Goal: Information Seeking & Learning: Learn about a topic

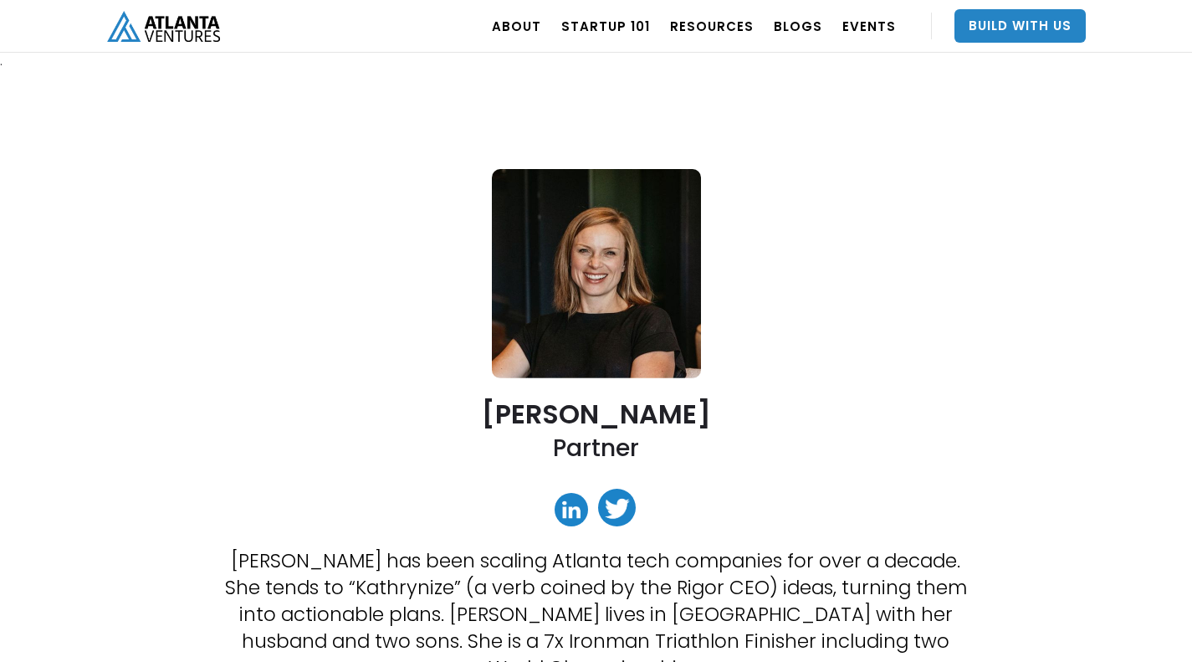
click at [596, 22] on link "Startup 101" at bounding box center [605, 26] width 89 height 47
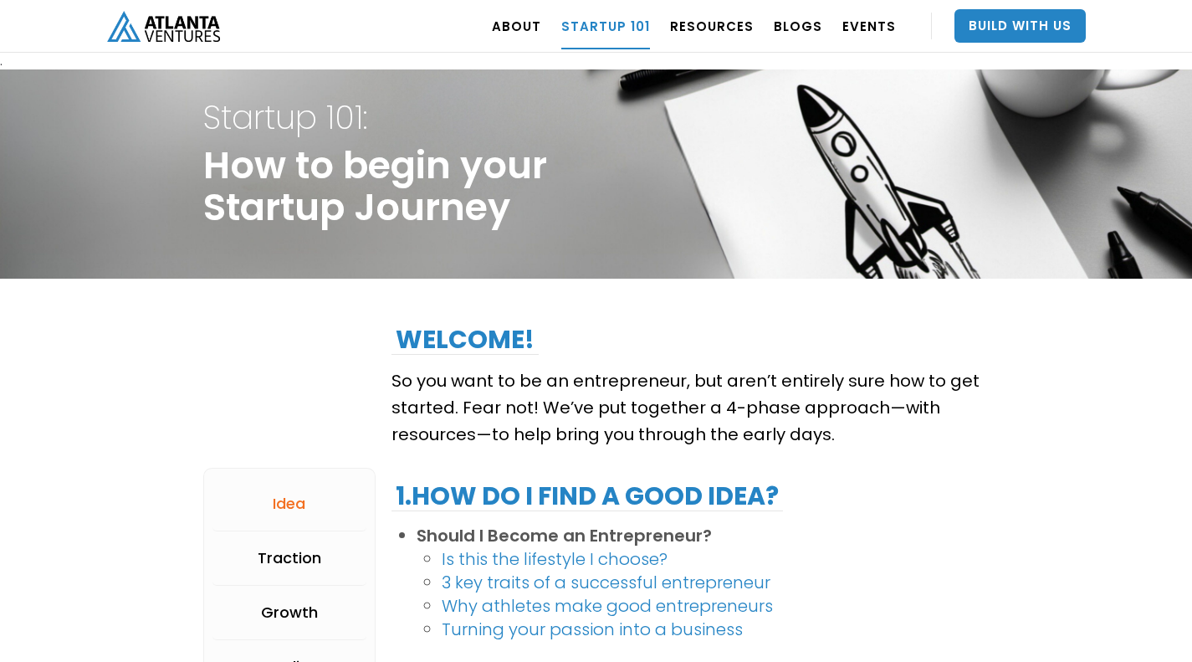
scroll to position [422, 0]
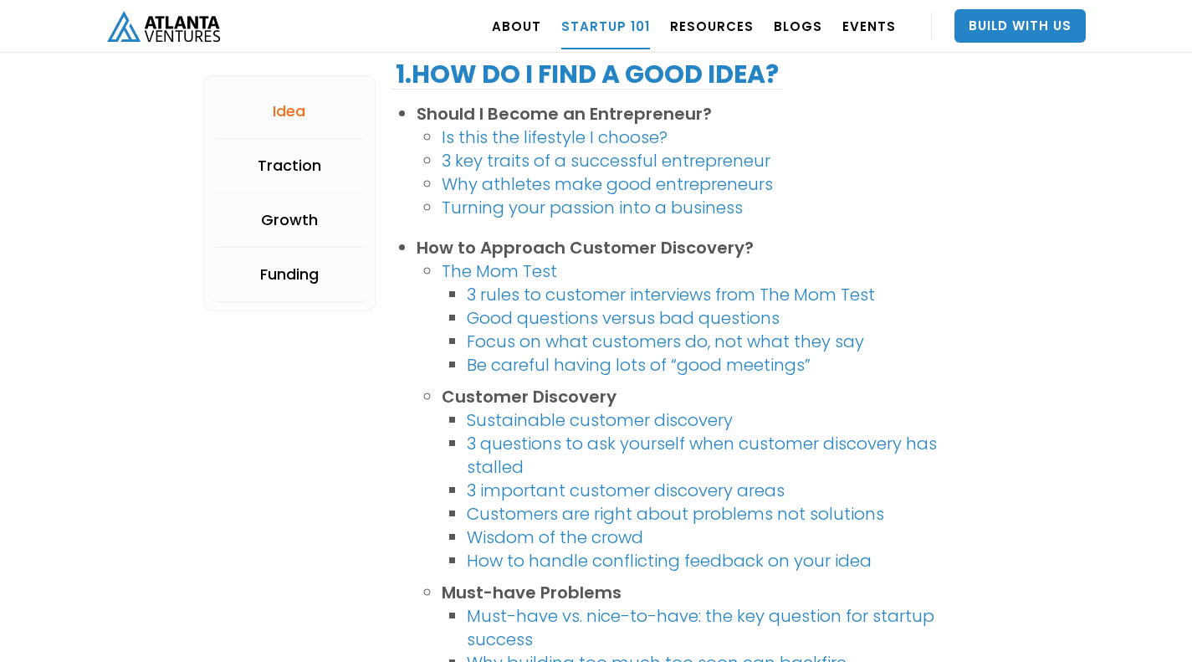
click at [296, 268] on div "Funding" at bounding box center [289, 274] width 59 height 17
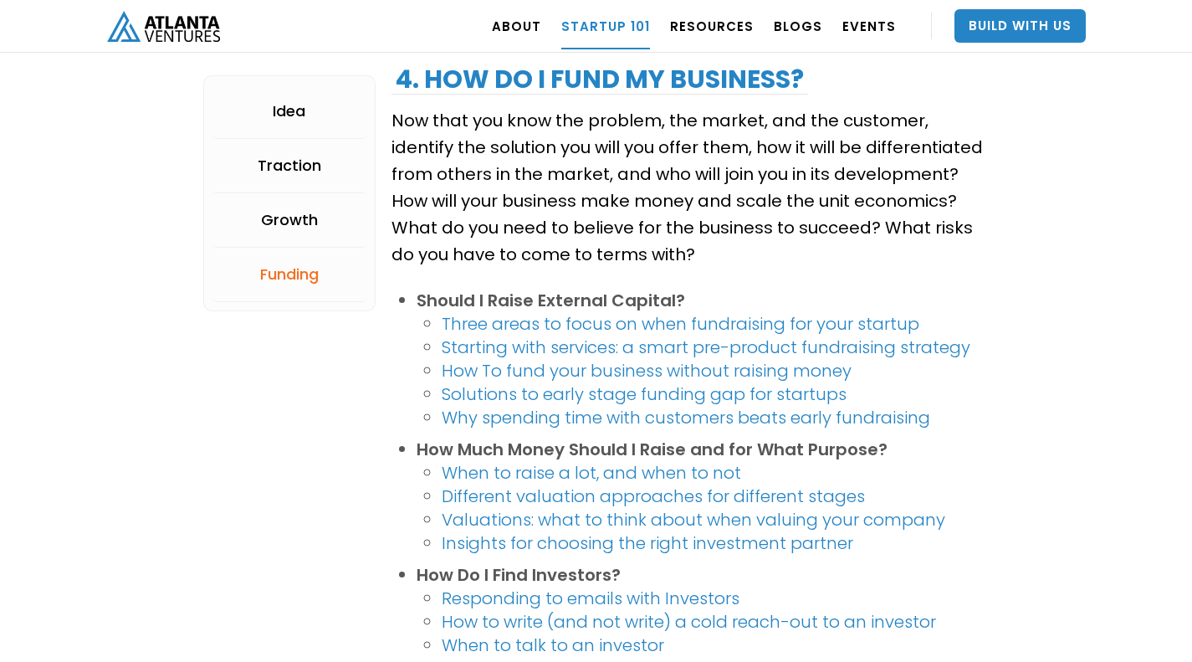
scroll to position [3002, 0]
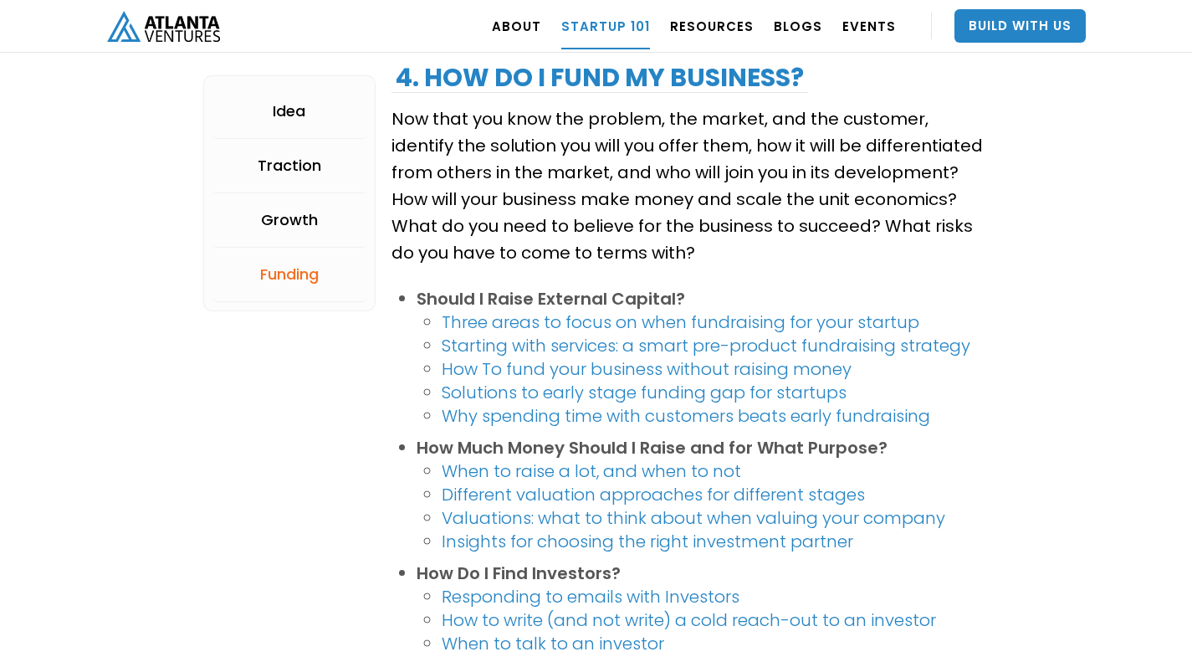
click at [898, 345] on link "Starting with services: a smart pre-product fundraising strategy" at bounding box center [706, 345] width 529 height 23
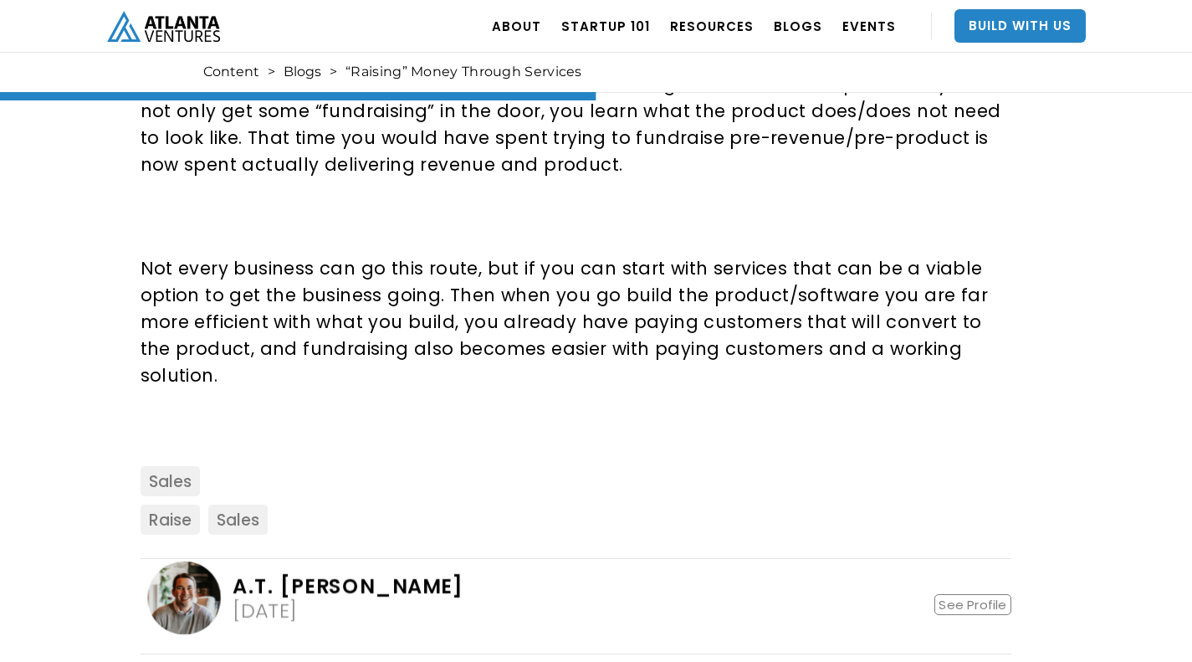
scroll to position [1577, 0]
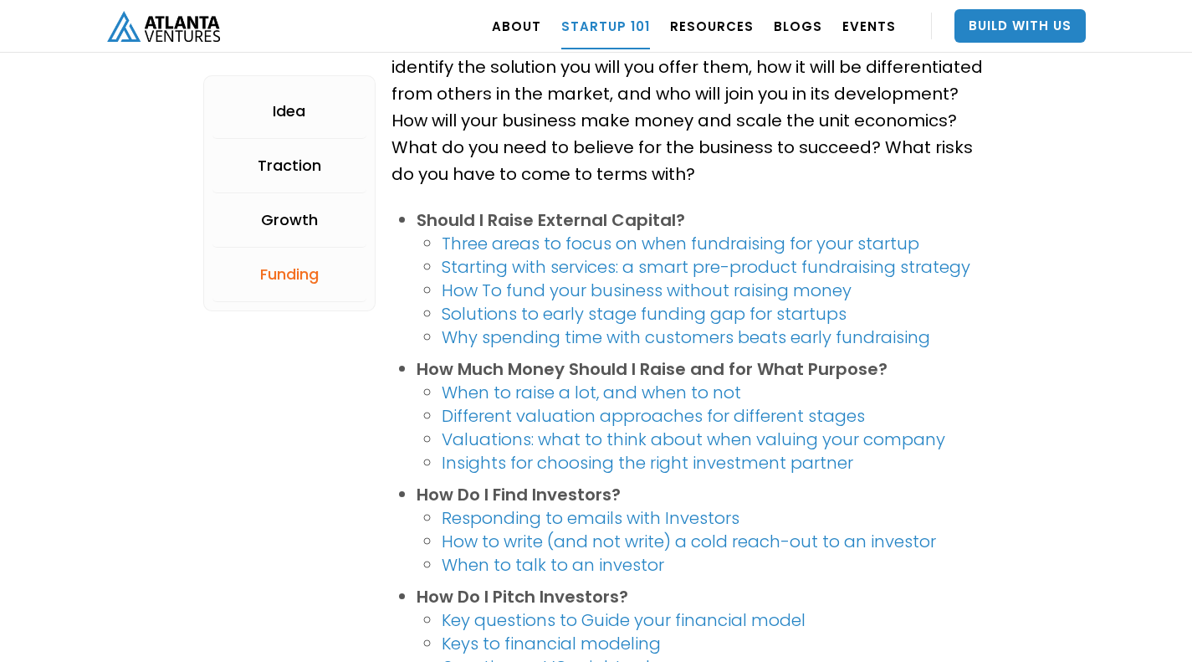
scroll to position [3082, 0]
click at [716, 391] on link "When to raise a lot, and when to not" at bounding box center [591, 390] width 299 height 23
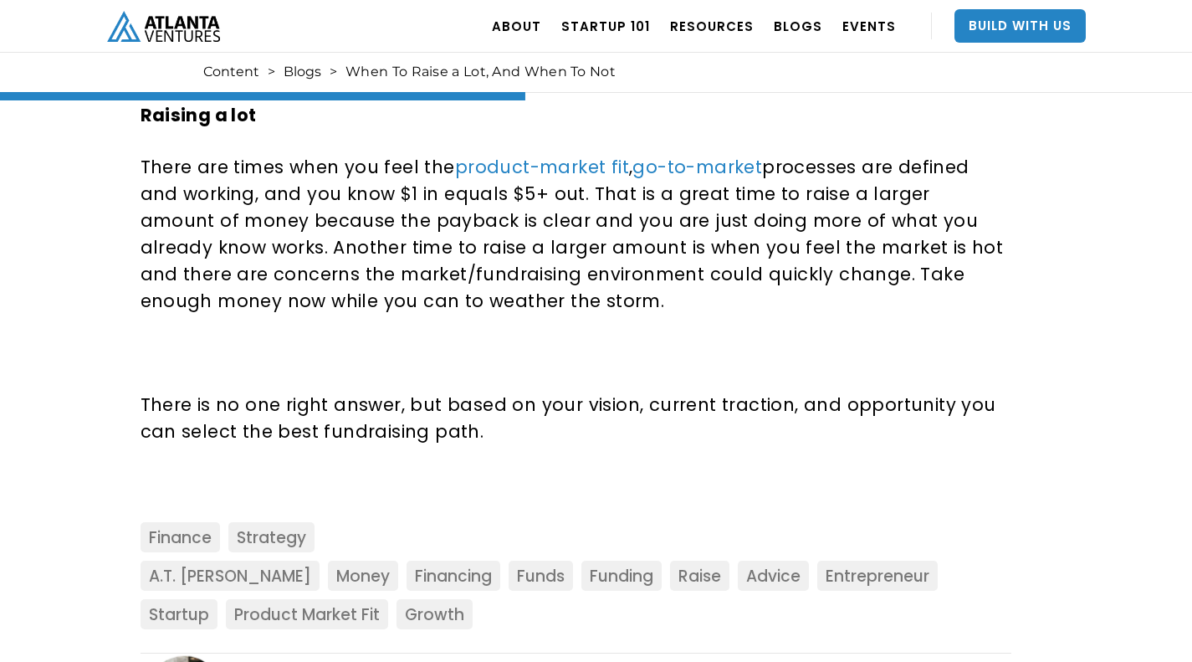
scroll to position [1626, 0]
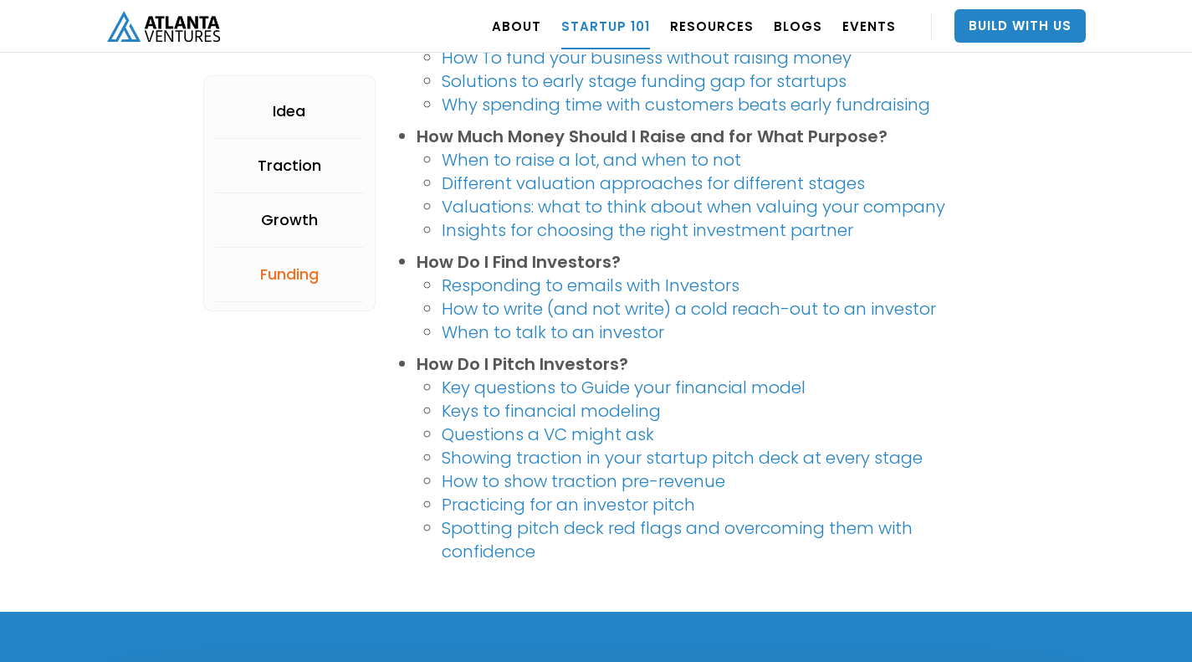
scroll to position [3331, 0]
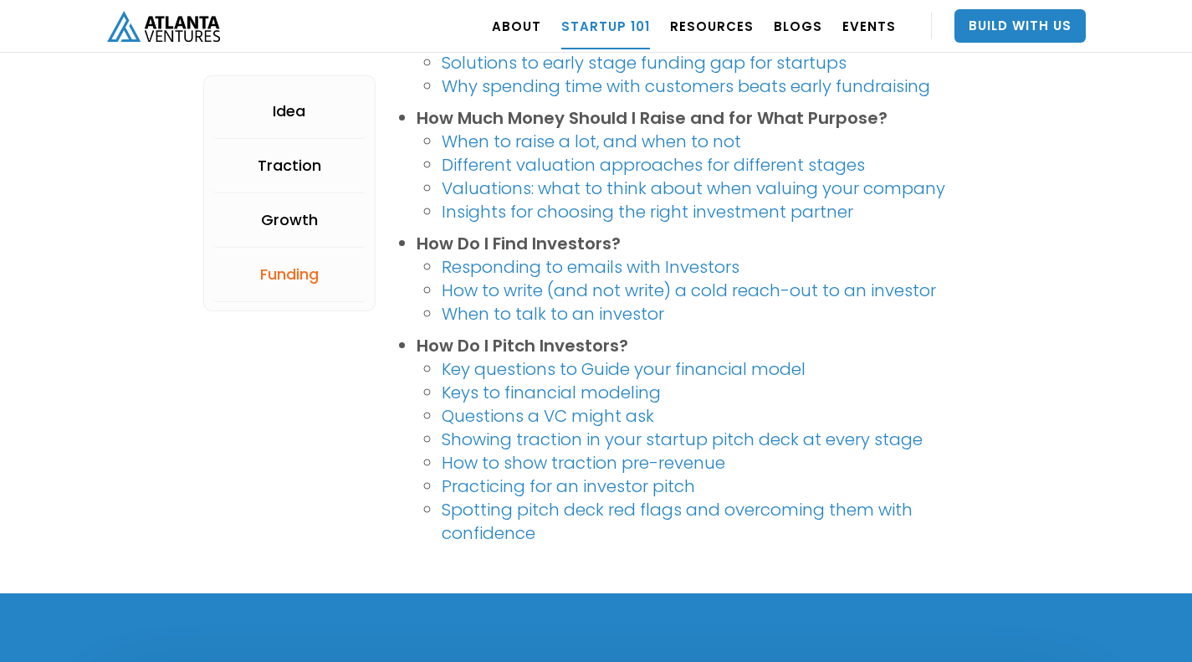
click at [621, 415] on link "Questions a VC might ask" at bounding box center [548, 415] width 212 height 23
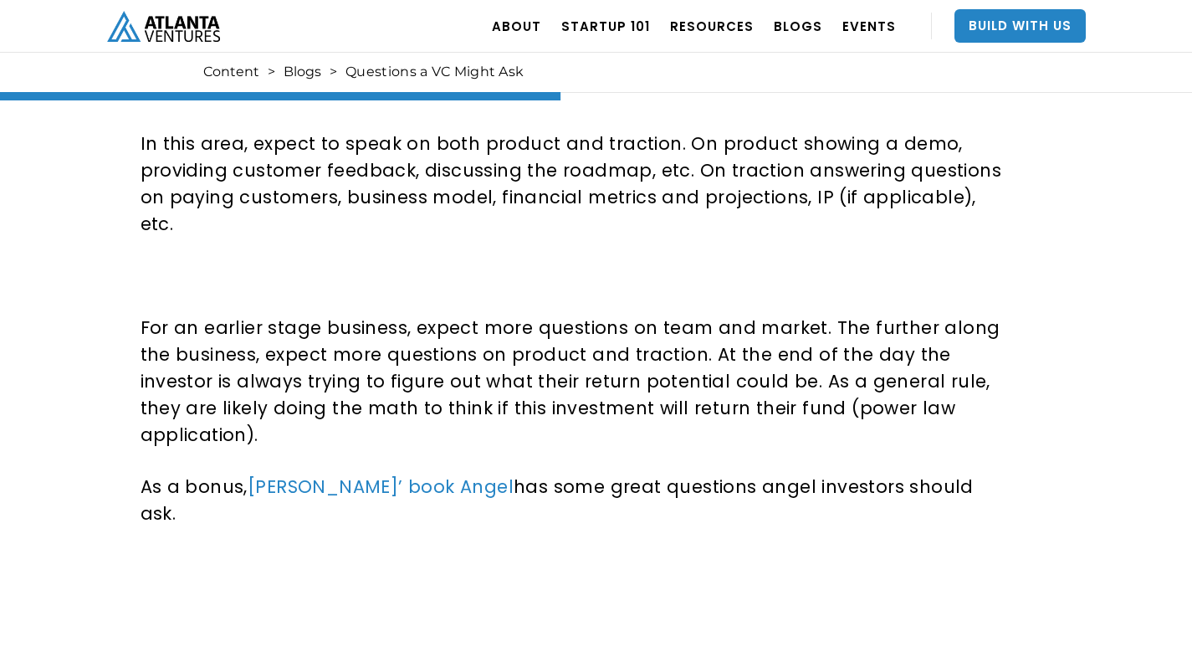
scroll to position [1562, 0]
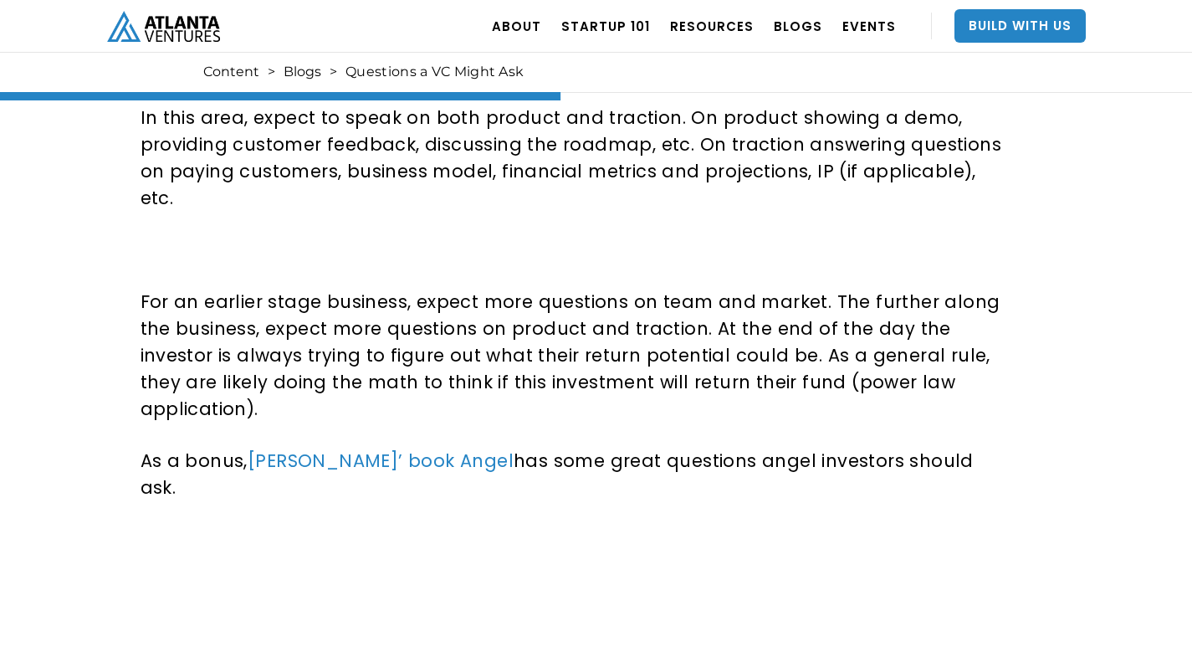
click at [412, 448] on link "[PERSON_NAME]’ book Angel" at bounding box center [381, 460] width 266 height 24
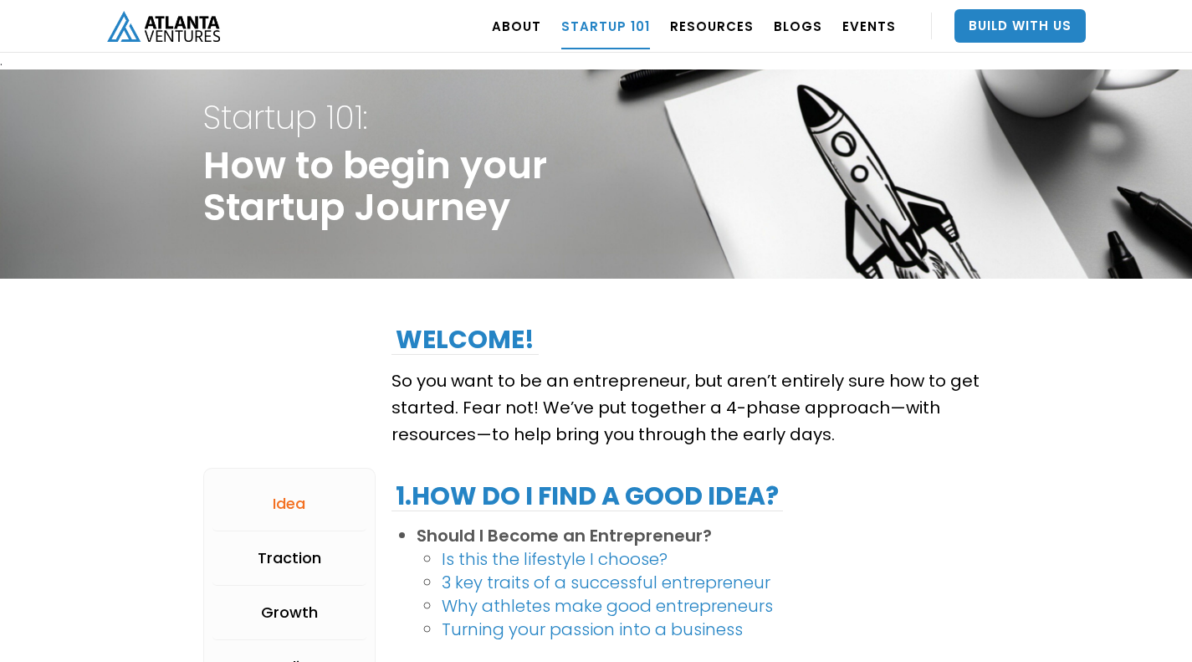
click at [883, 37] on link "EVENTS" at bounding box center [869, 26] width 54 height 47
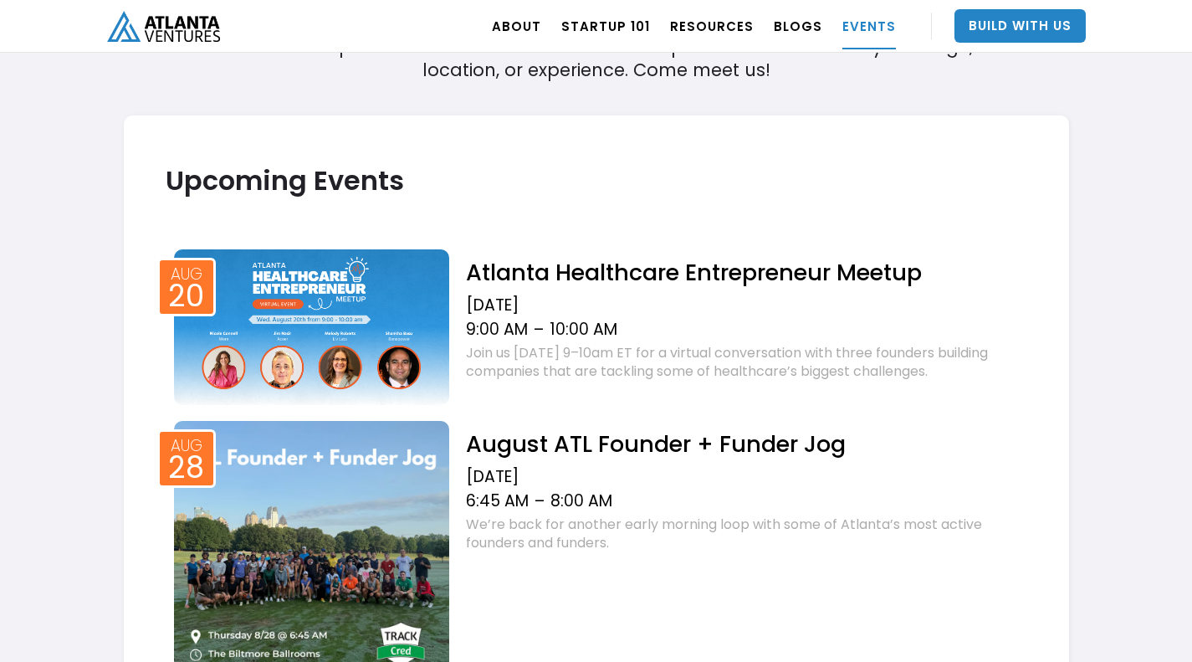
scroll to position [533, 0]
click at [827, 550] on div "We’re back for another early morning loop with some of Atlanta’s most active fo…" at bounding box center [746, 532] width 560 height 37
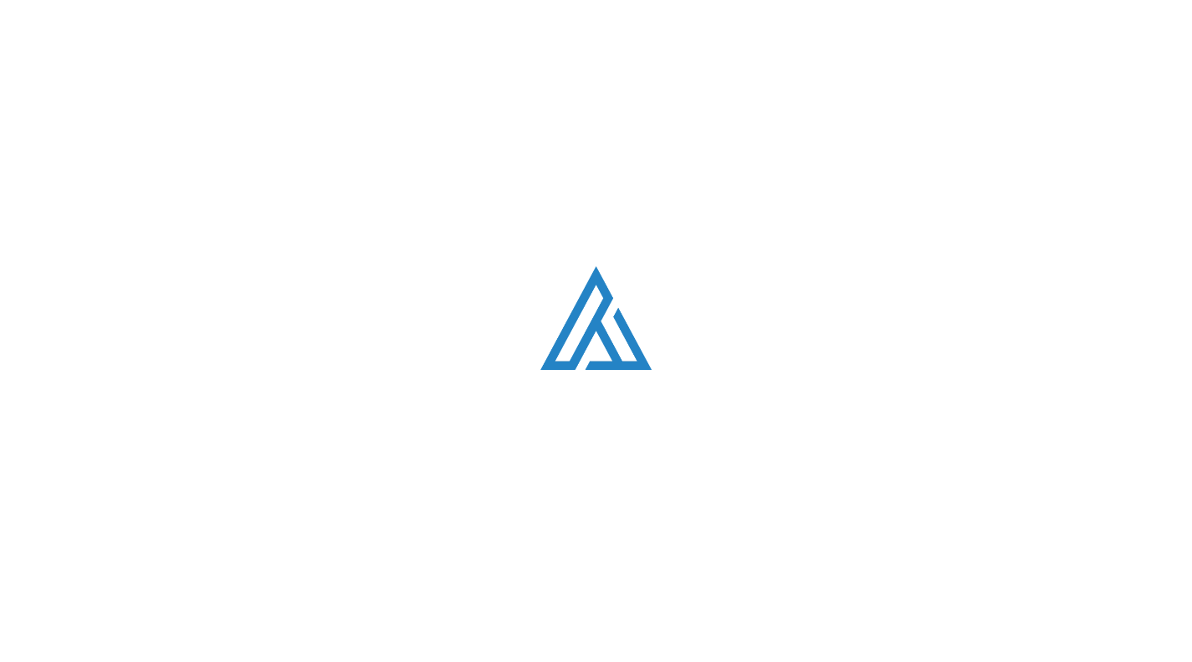
scroll to position [450, 0]
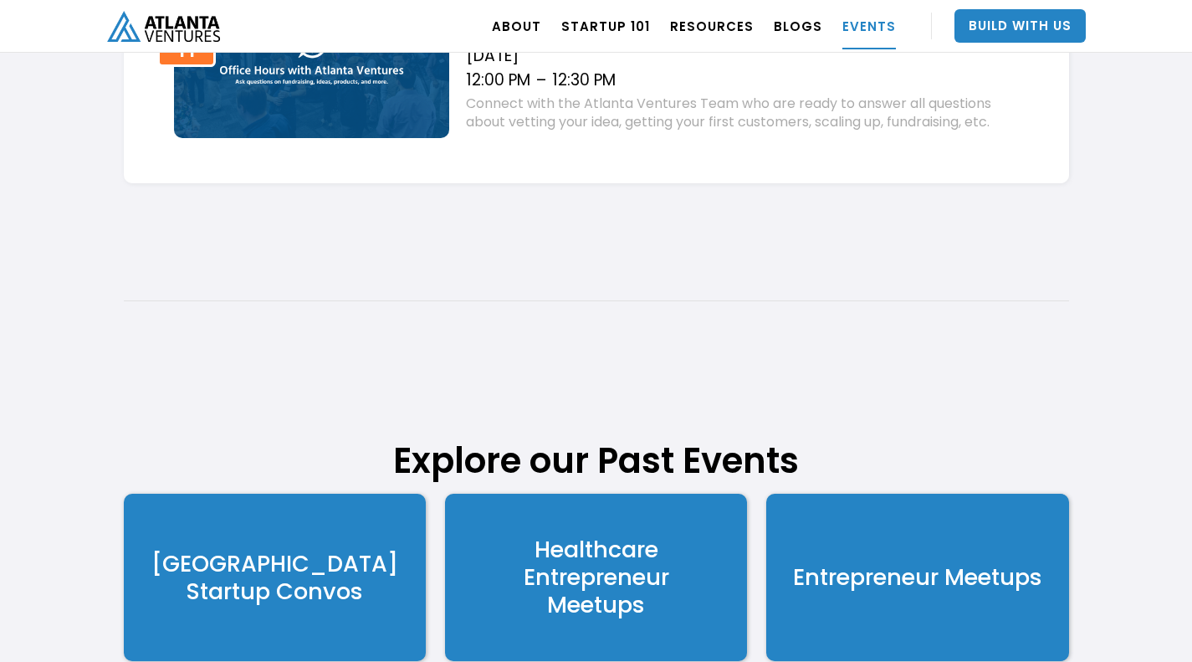
scroll to position [1993, 0]
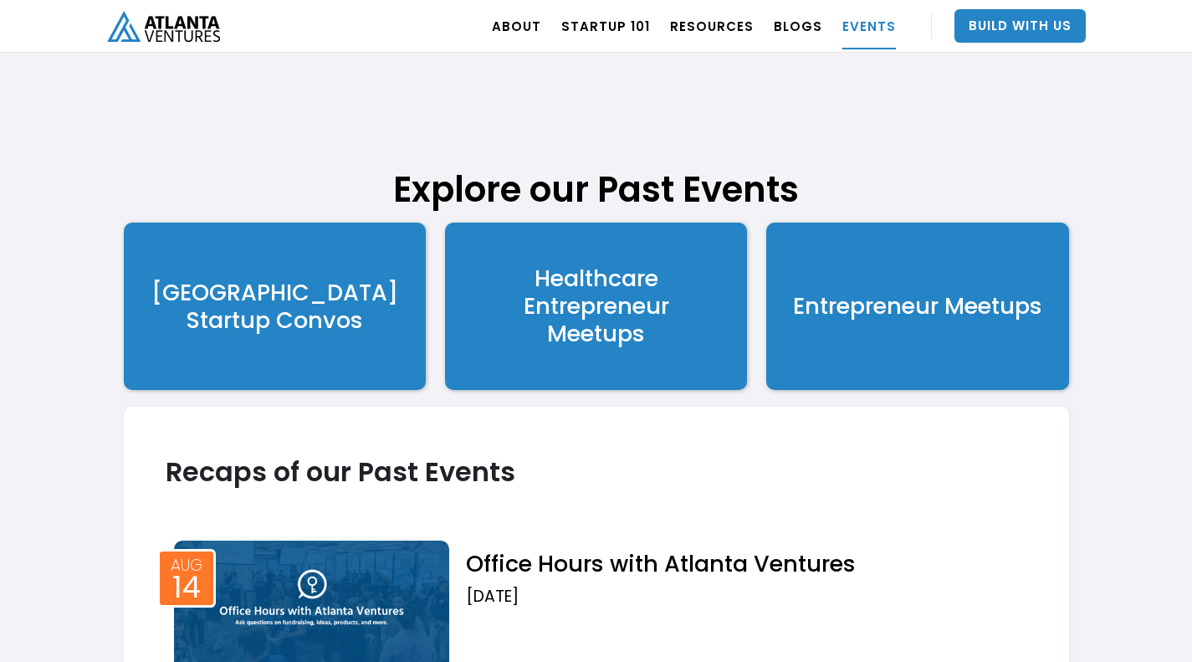
click at [633, 309] on div "Healthcare Entrepreneur Meetups" at bounding box center [597, 305] width 146 height 83
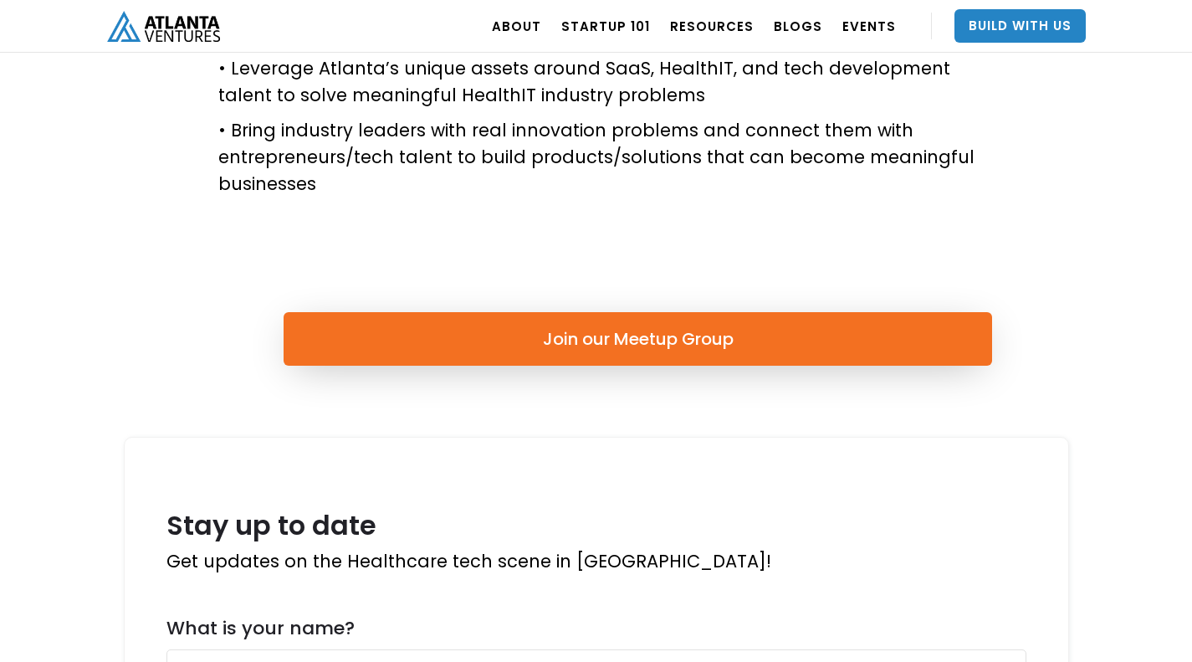
scroll to position [749, 0]
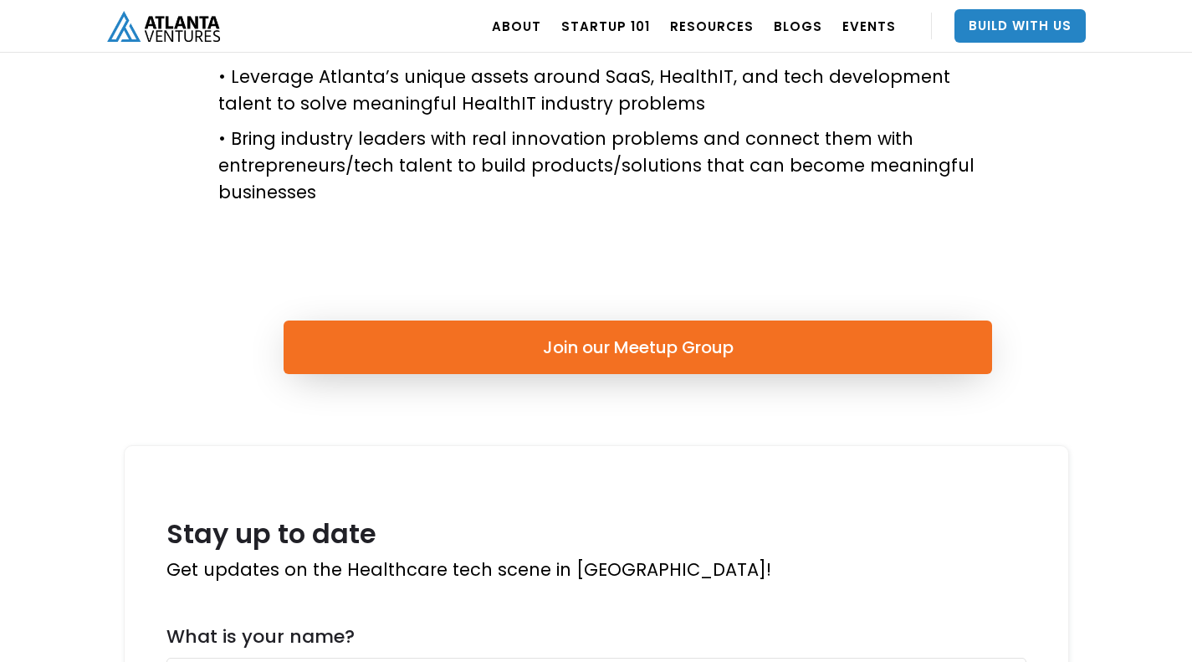
click at [677, 345] on link "Join our Meetup Group" at bounding box center [638, 347] width 709 height 54
